Goal: Find specific page/section

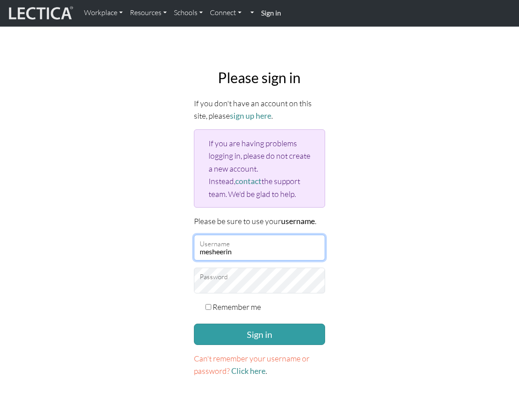
type input "mesheerin"
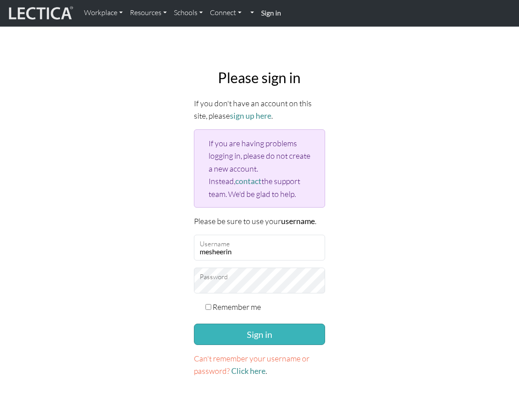
click at [277, 332] on button "Sign in" at bounding box center [260, 334] width 132 height 21
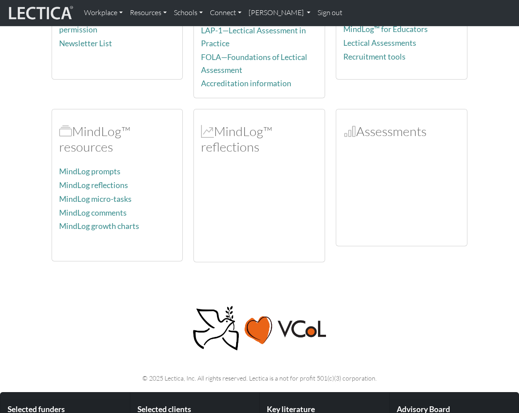
scroll to position [217, 0]
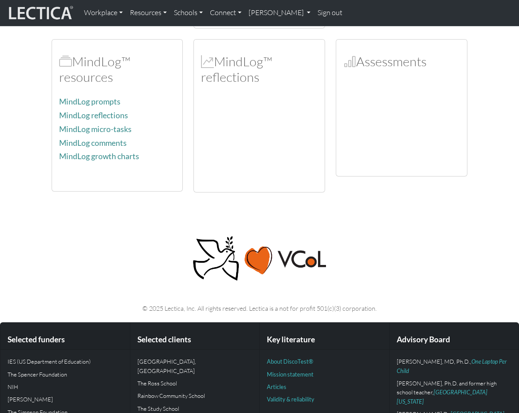
click at [386, 103] on div at bounding box center [402, 124] width 117 height 89
click at [381, 54] on h2 "Assessments" at bounding box center [402, 62] width 117 height 16
